Goal: Information Seeking & Learning: Learn about a topic

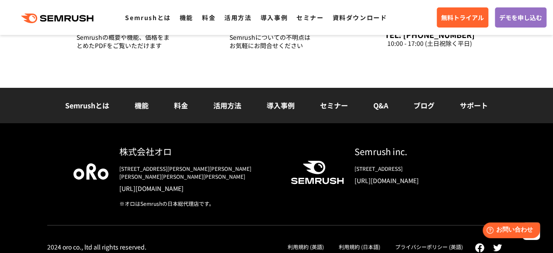
scroll to position [3156, 0]
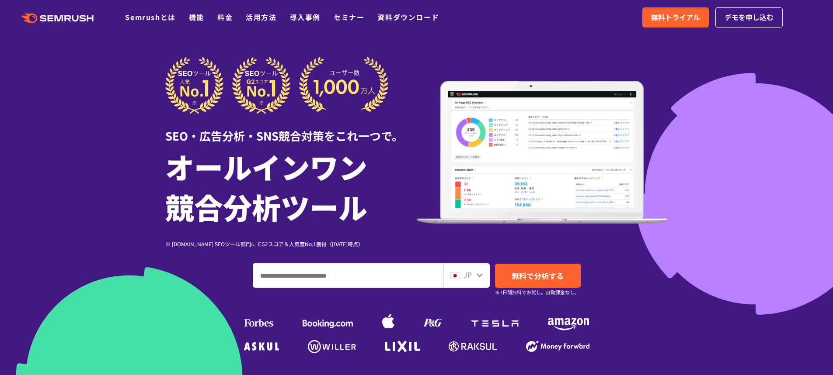
click at [187, 15] on ul "Semrushとは 機能 料金 活用方法 導入事例 セミナー 資料ダウンロード" at bounding box center [288, 17] width 327 height 11
click at [193, 15] on link "機能" at bounding box center [196, 17] width 15 height 10
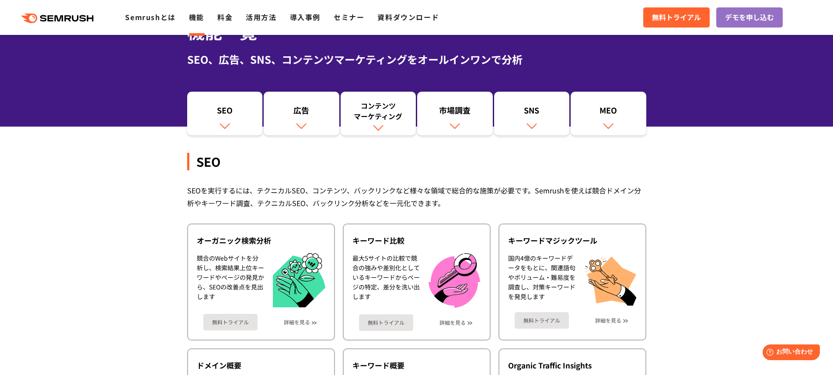
scroll to position [61, 0]
